Goal: Information Seeking & Learning: Learn about a topic

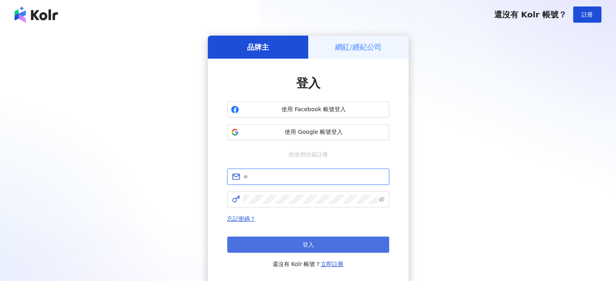
type input "**********"
click at [282, 249] on button "登入" at bounding box center [308, 245] width 162 height 16
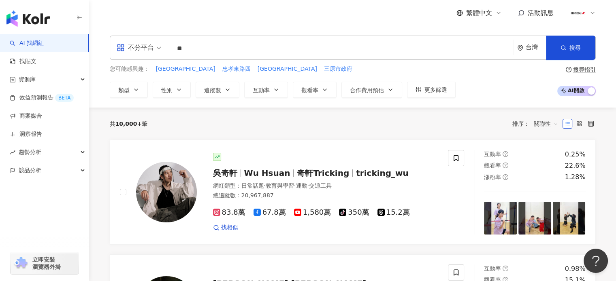
type input "**"
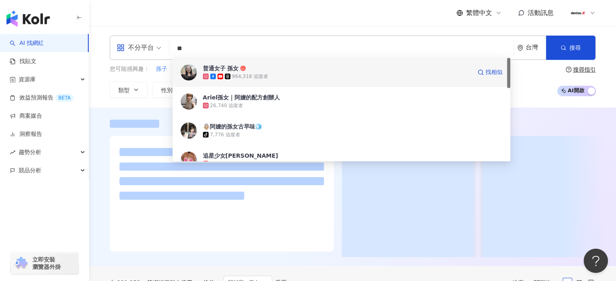
click at [253, 68] on span "普通女子 孫女" at bounding box center [337, 68] width 268 height 8
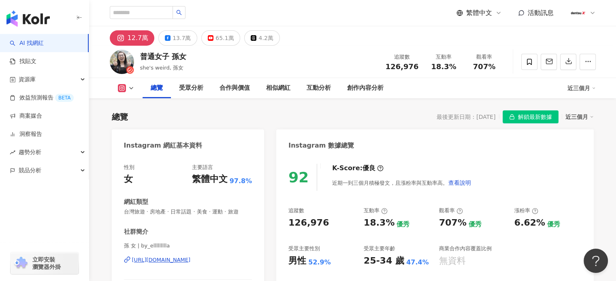
scroll to position [40, 0]
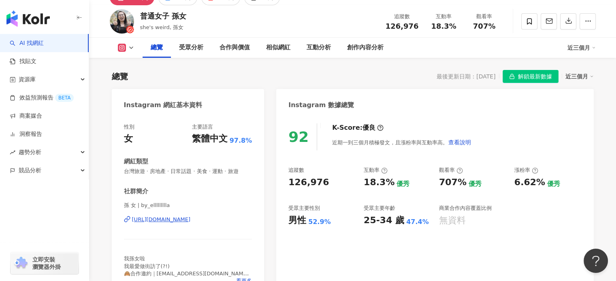
click at [531, 79] on span "解鎖最新數據" at bounding box center [535, 76] width 34 height 13
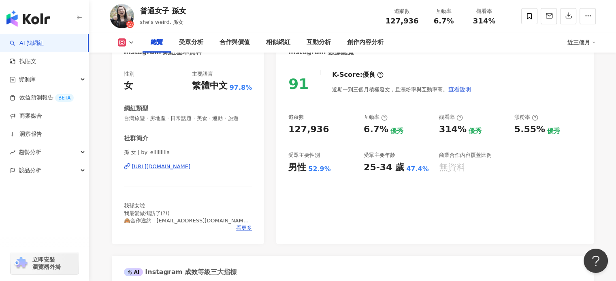
scroll to position [130, 0]
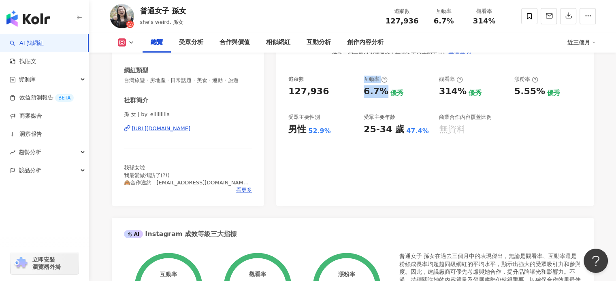
drag, startPoint x: 374, startPoint y: 77, endPoint x: 386, endPoint y: 89, distance: 16.6
click at [386, 89] on div "追蹤數 127,936 互動率 6.7% 優秀 觀看率 314% 優秀 漲粉率 5.55% 優秀 受眾主要性別 男性 52.9% 受眾主要年齡 25-34 歲…" at bounding box center [434, 106] width 293 height 60
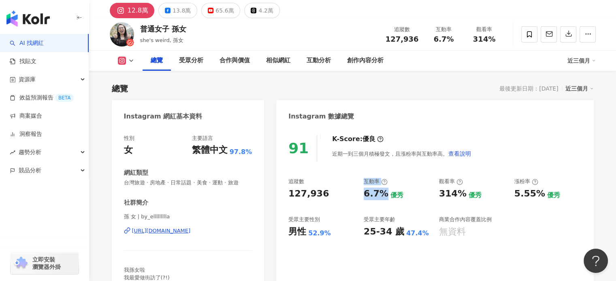
scroll to position [81, 0]
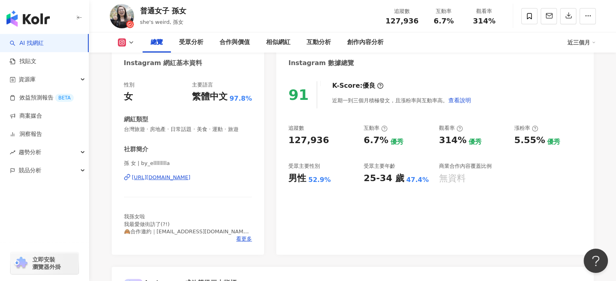
click at [406, 180] on div "47.4%" at bounding box center [417, 180] width 23 height 9
click at [379, 168] on div "受眾主要年齡" at bounding box center [379, 166] width 32 height 7
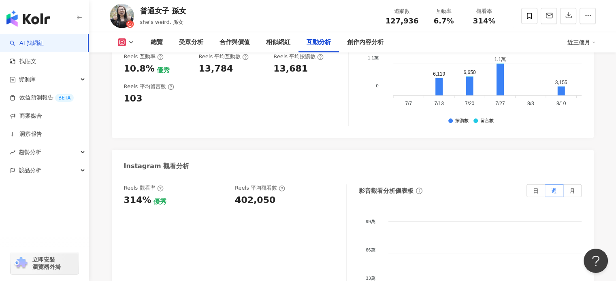
scroll to position [1781, 0]
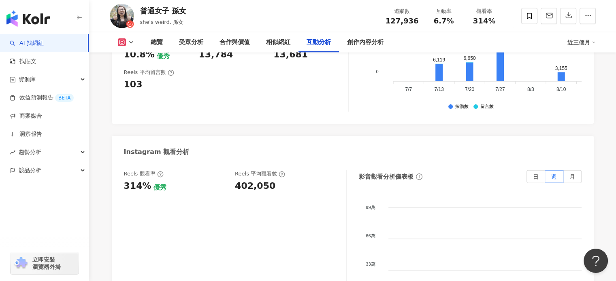
click at [0, 200] on div "button" at bounding box center [44, 206] width 89 height 53
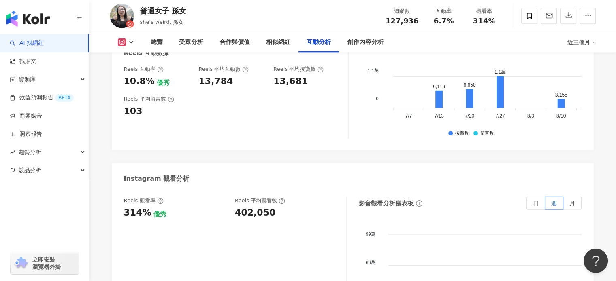
scroll to position [1740, 0]
